Goal: Browse casually: Explore the website without a specific task or goal

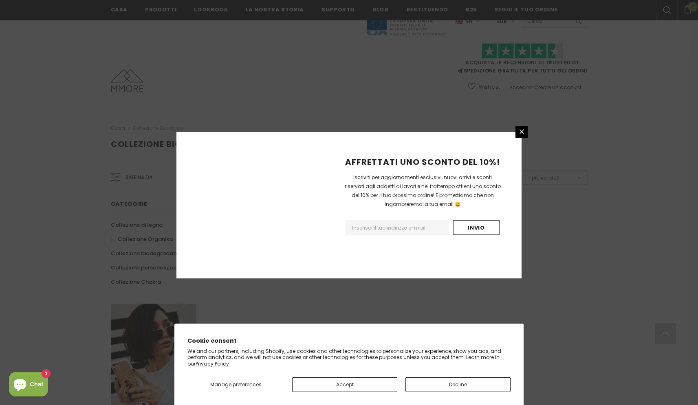
scroll to position [430, 0]
